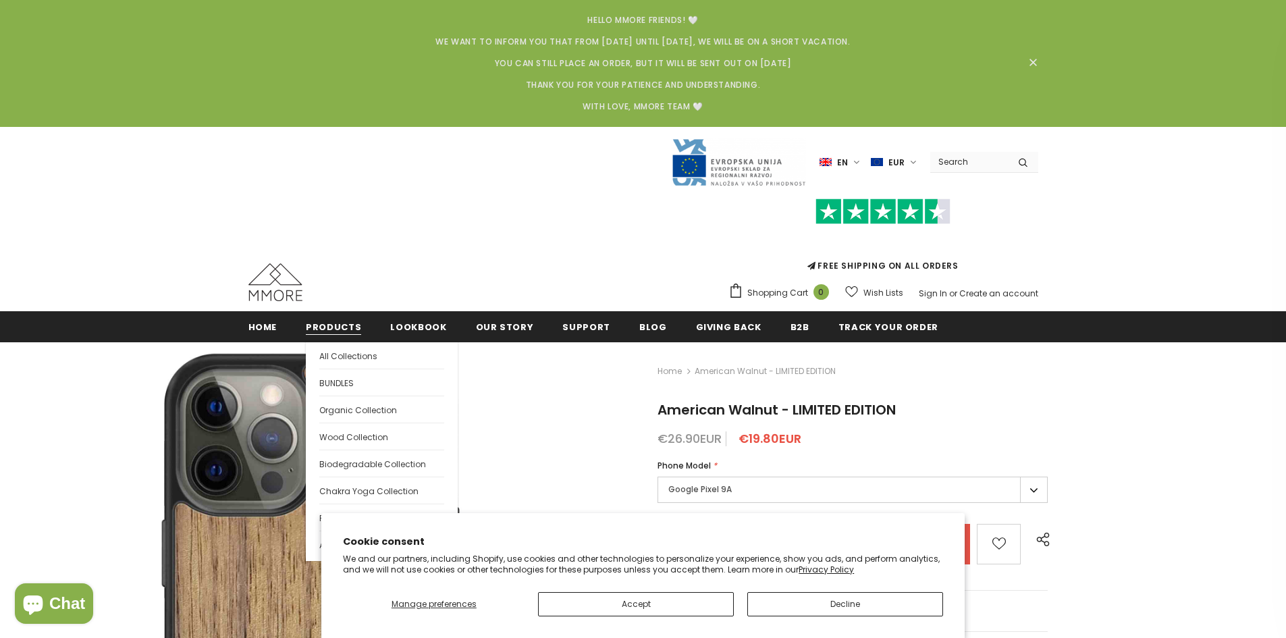
scroll to position [202, 0]
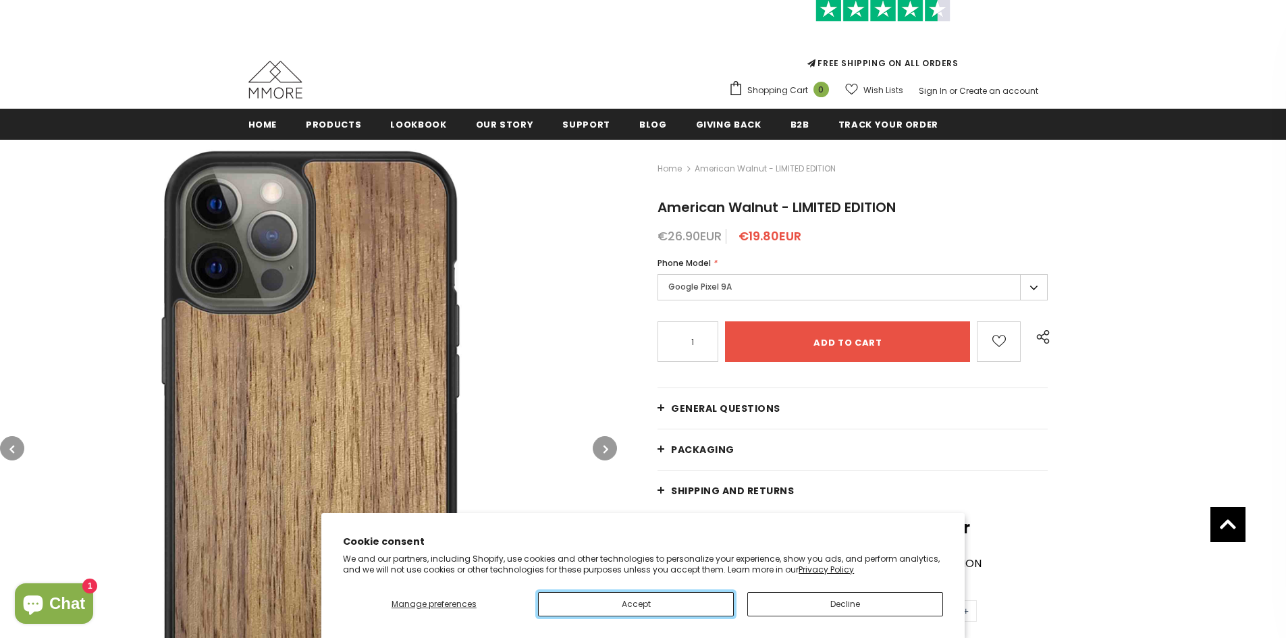
click at [652, 611] on button "Accept" at bounding box center [636, 604] width 196 height 24
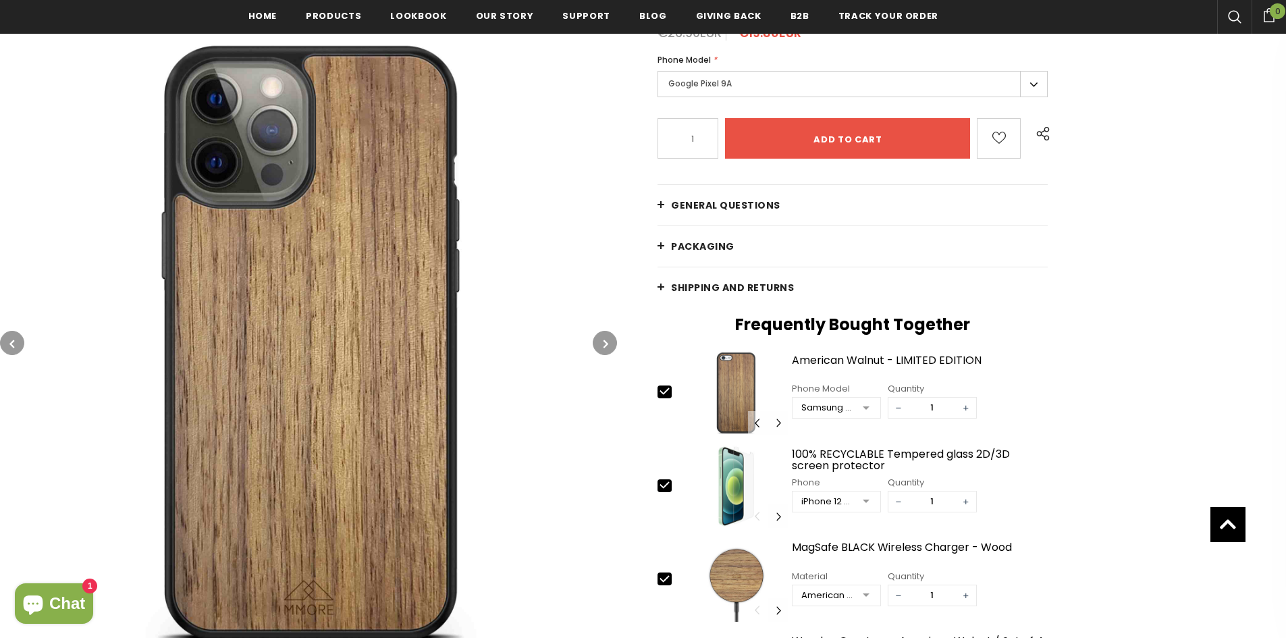
scroll to position [408, 0]
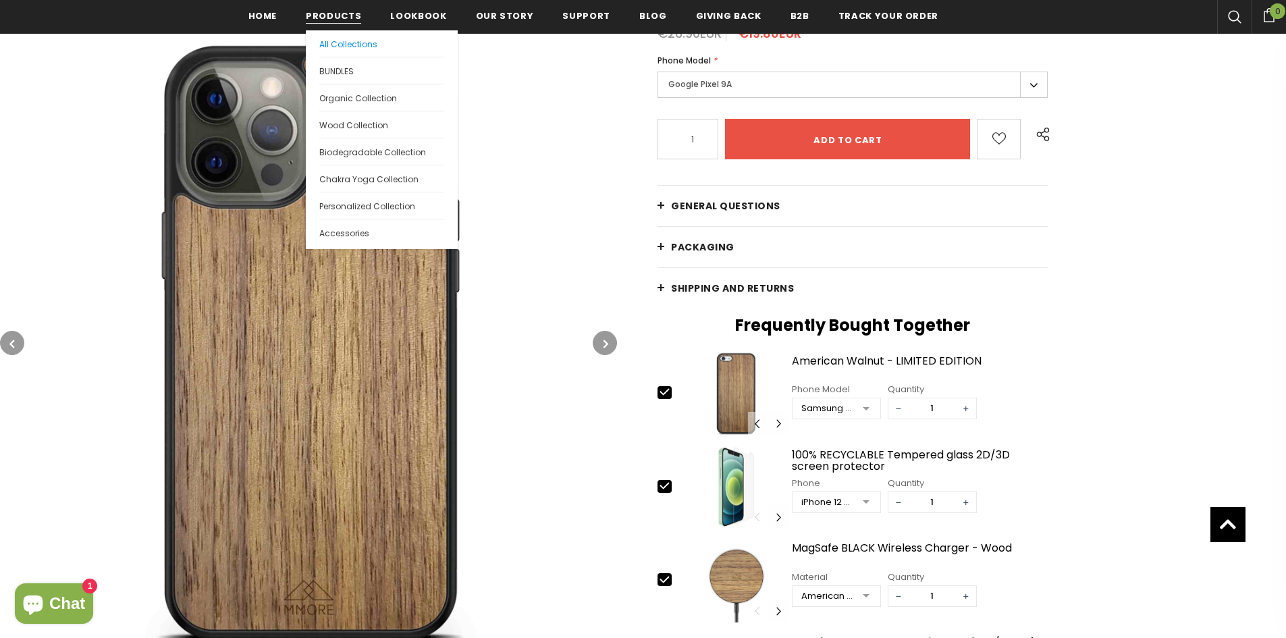
click at [333, 40] on span "All Collections" at bounding box center [348, 43] width 58 height 11
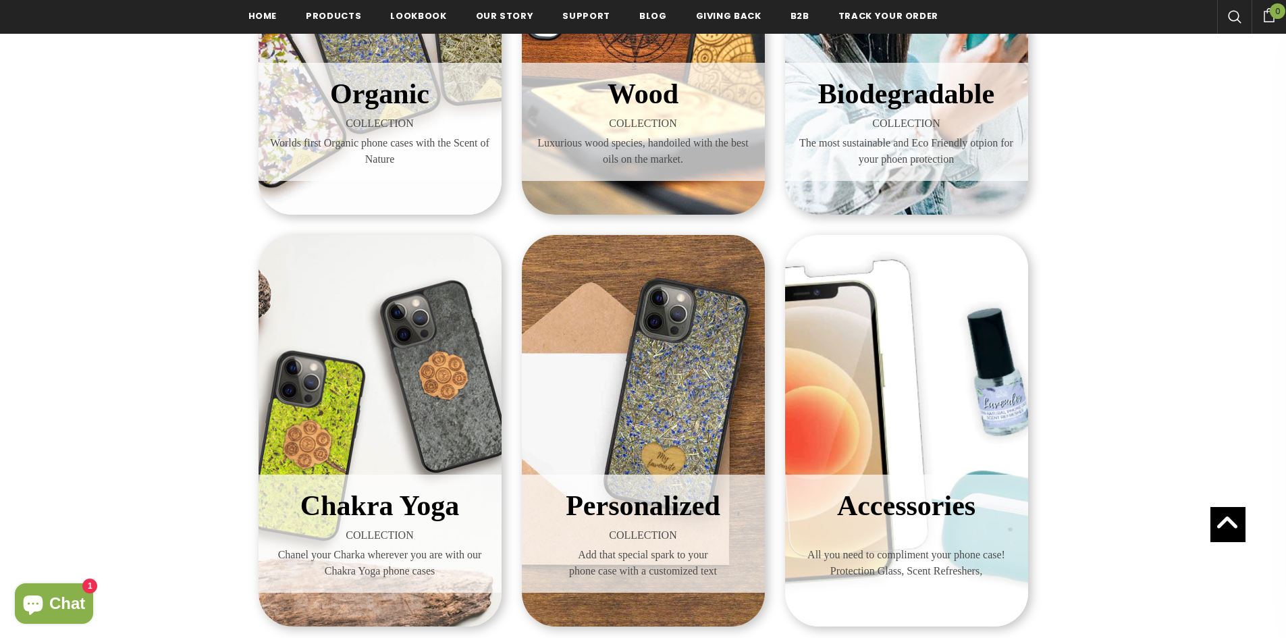
scroll to position [431, 0]
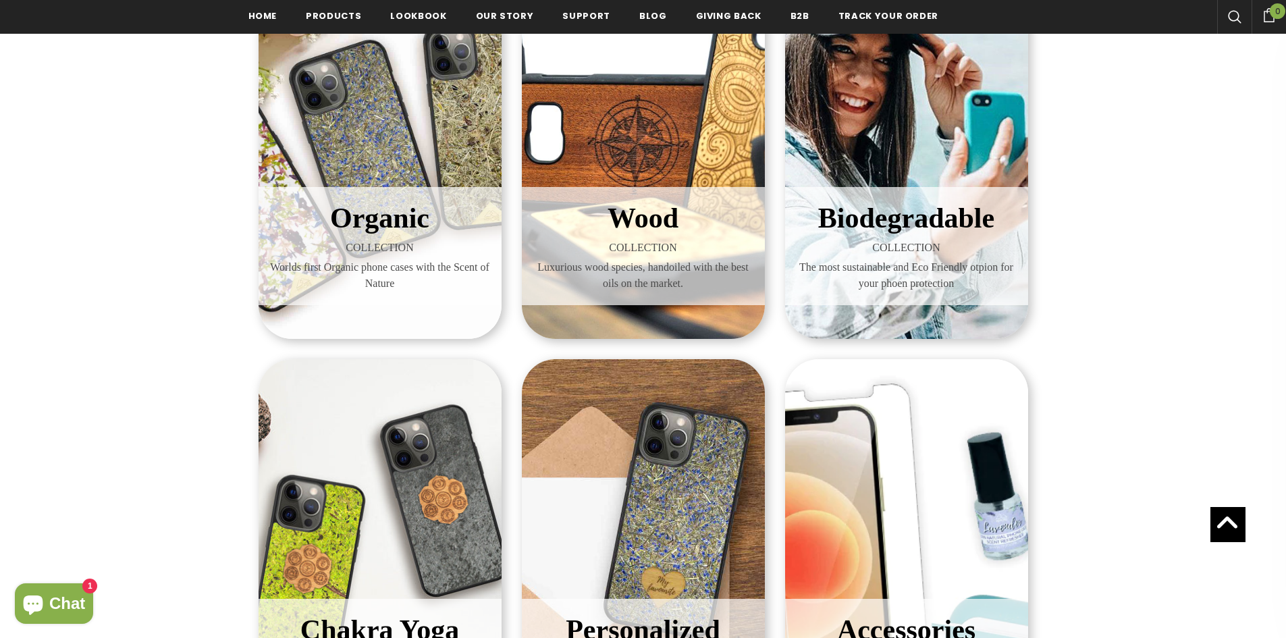
click at [665, 132] on div "Wood COLLECTION Luxurious wood species, handoiled with the best oils on the mar…" at bounding box center [643, 142] width 243 height 391
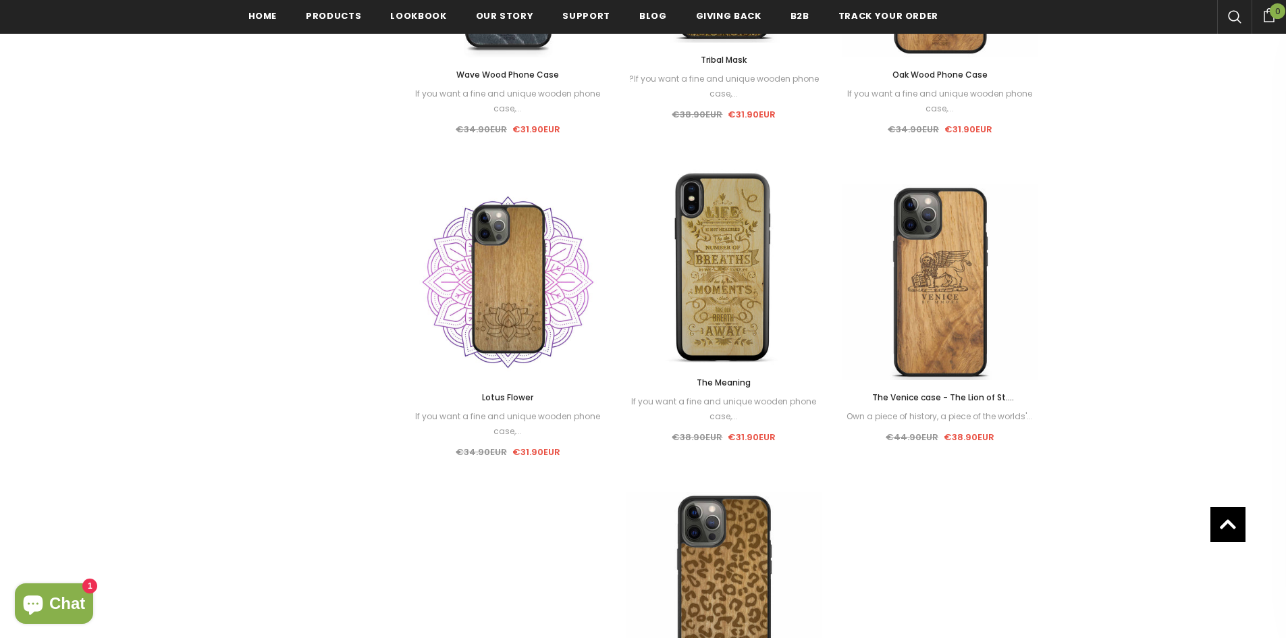
scroll to position [1865, 0]
